Goal: Task Accomplishment & Management: Complete application form

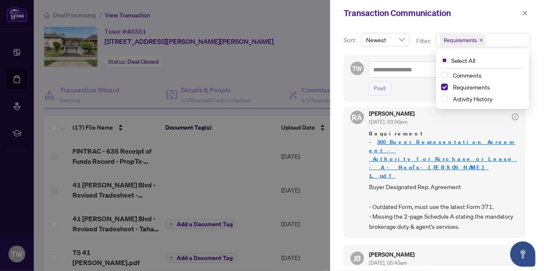
scroll to position [84, 0]
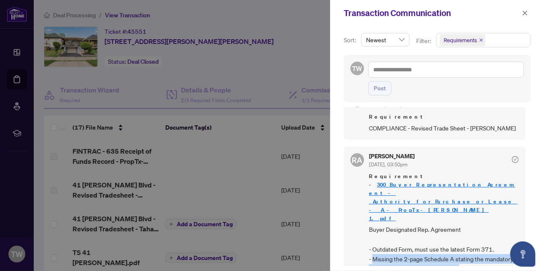
drag, startPoint x: 374, startPoint y: 224, endPoint x: 463, endPoint y: 239, distance: 90.1
click at [463, 239] on div "[PERSON_NAME] [DATE], 03:50pm Requirement - 300_Buyer_Representation_Agreement_…" at bounding box center [435, 213] width 182 height 134
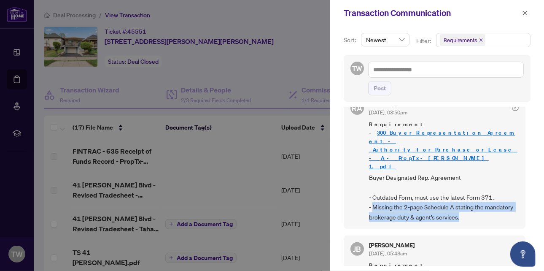
scroll to position [126, 0]
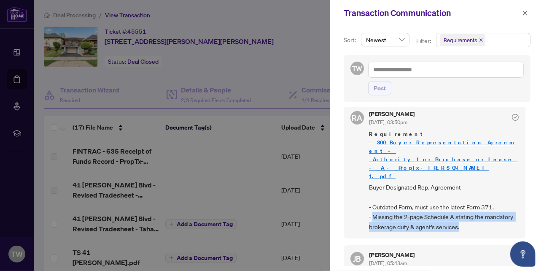
click at [501, 197] on div "[PERSON_NAME] [DATE], 03:50pm Requirement - 300_Buyer_Representation_Agreement_…" at bounding box center [435, 171] width 182 height 134
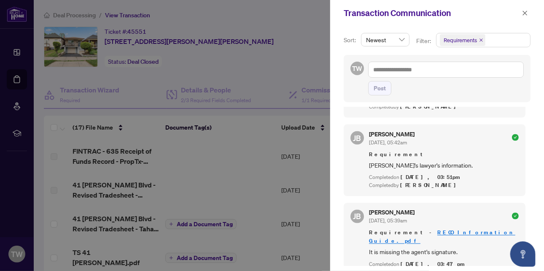
scroll to position [632, 0]
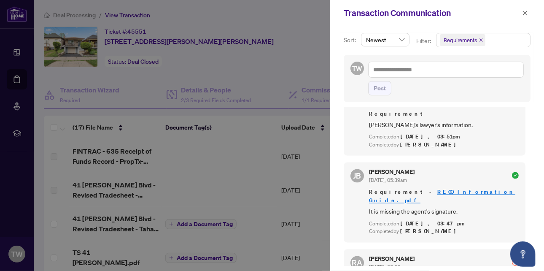
click at [457, 188] on link "RECO Information Guide.pdf" at bounding box center [442, 196] width 146 height 16
click at [526, 11] on icon "close" at bounding box center [525, 13] width 6 height 6
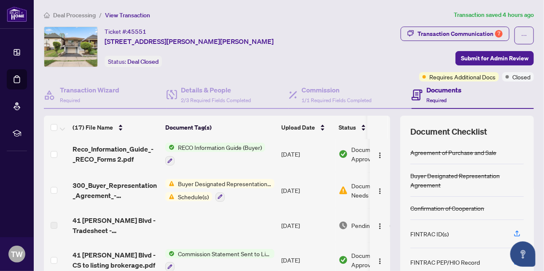
scroll to position [169, 0]
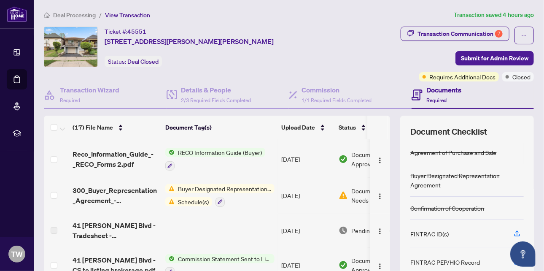
click at [227, 149] on span "RECO Information Guide (Buyer)" at bounding box center [220, 152] width 91 height 9
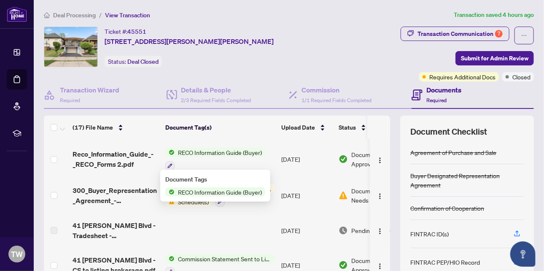
click at [219, 193] on span "RECO Information Guide (Buyer)" at bounding box center [220, 191] width 91 height 9
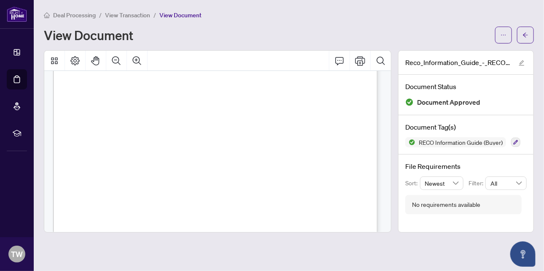
scroll to position [5204, 0]
click at [362, 62] on icon "Print" at bounding box center [360, 61] width 10 height 10
click at [123, 13] on span "View Transaction" at bounding box center [127, 15] width 45 height 8
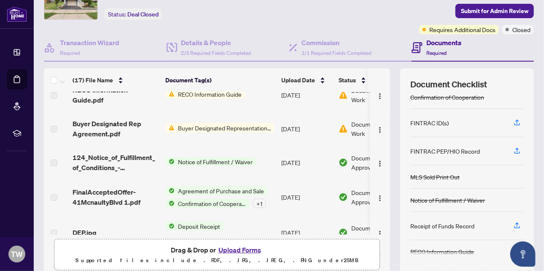
scroll to position [82, 0]
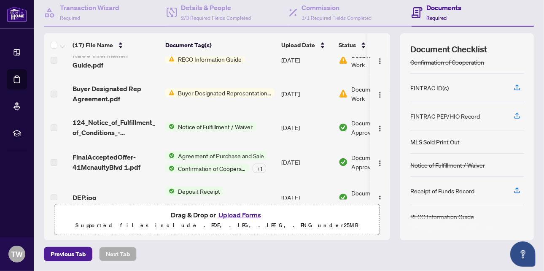
click at [225, 214] on button "Upload Forms" at bounding box center [240, 214] width 48 height 11
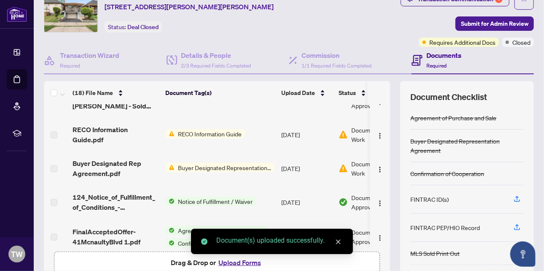
scroll to position [0, 0]
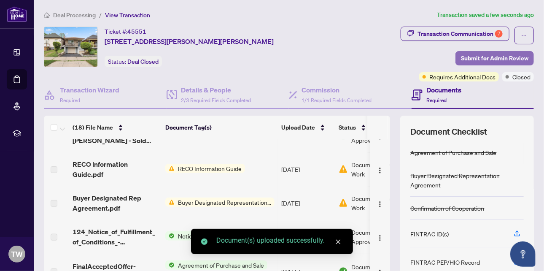
click at [485, 59] on span "Submit for Admin Review" at bounding box center [494, 57] width 67 height 13
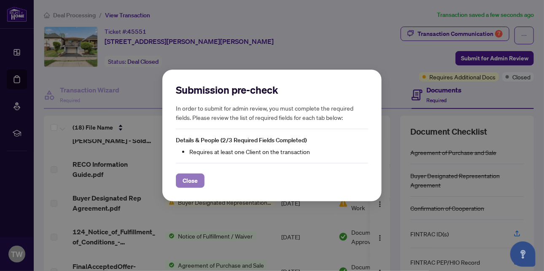
click at [189, 180] on span "Close" at bounding box center [190, 180] width 15 height 13
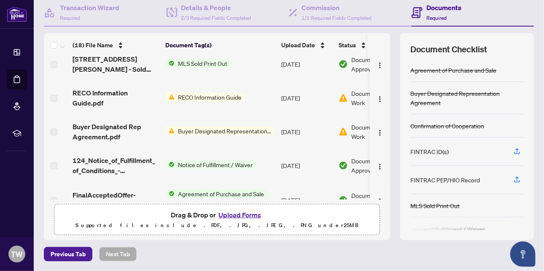
scroll to position [342, 0]
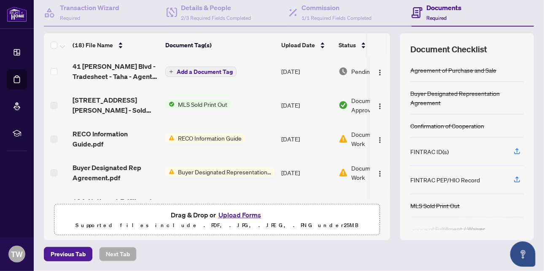
click at [78, 137] on span "RECO Information Guide.pdf" at bounding box center [116, 139] width 86 height 20
click at [56, 135] on label at bounding box center [54, 138] width 7 height 9
click at [354, 137] on span "Document Needs Work" at bounding box center [377, 138] width 52 height 19
click at [286, 136] on td "[DATE]" at bounding box center [306, 139] width 57 height 34
click at [193, 135] on span "RECO Information Guide" at bounding box center [210, 137] width 70 height 9
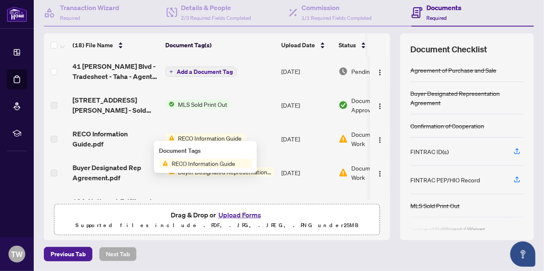
click at [198, 164] on span "RECO Information Guide" at bounding box center [203, 163] width 70 height 9
click at [350, 140] on div "Document Needs Work" at bounding box center [371, 138] width 65 height 19
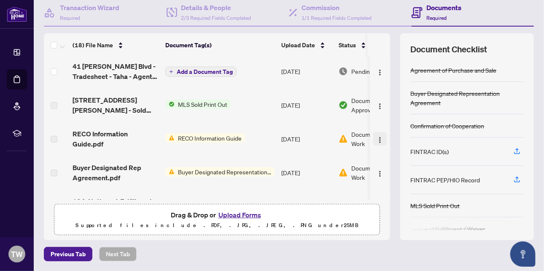
click at [376, 137] on img "button" at bounding box center [379, 140] width 7 height 7
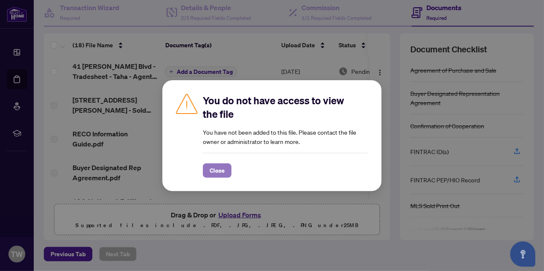
click at [218, 168] on span "Close" at bounding box center [217, 170] width 15 height 13
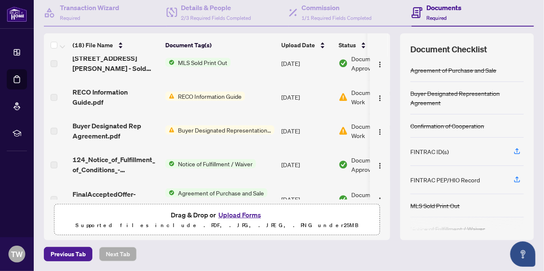
scroll to position [384, 0]
click at [243, 213] on button "Upload Forms" at bounding box center [240, 214] width 48 height 11
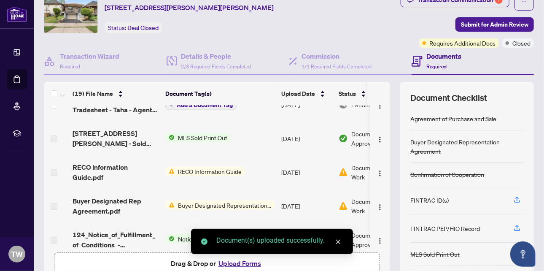
scroll to position [0, 0]
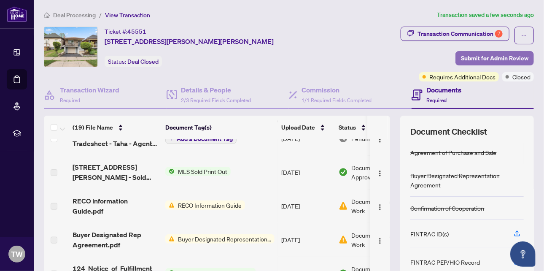
click at [479, 55] on span "Submit for Admin Review" at bounding box center [494, 57] width 67 height 13
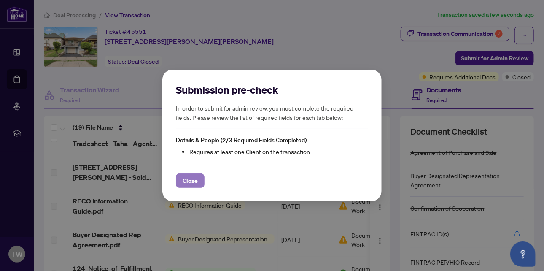
click at [194, 180] on span "Close" at bounding box center [190, 180] width 15 height 13
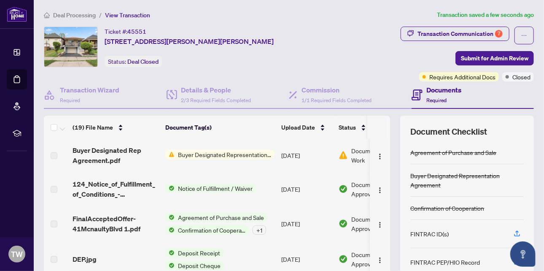
scroll to position [495, 0]
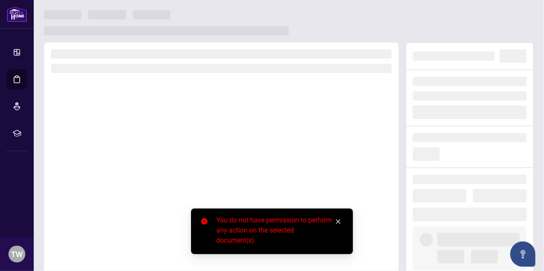
click at [339, 220] on icon "close" at bounding box center [338, 221] width 5 height 5
